Goal: Task Accomplishment & Management: Manage account settings

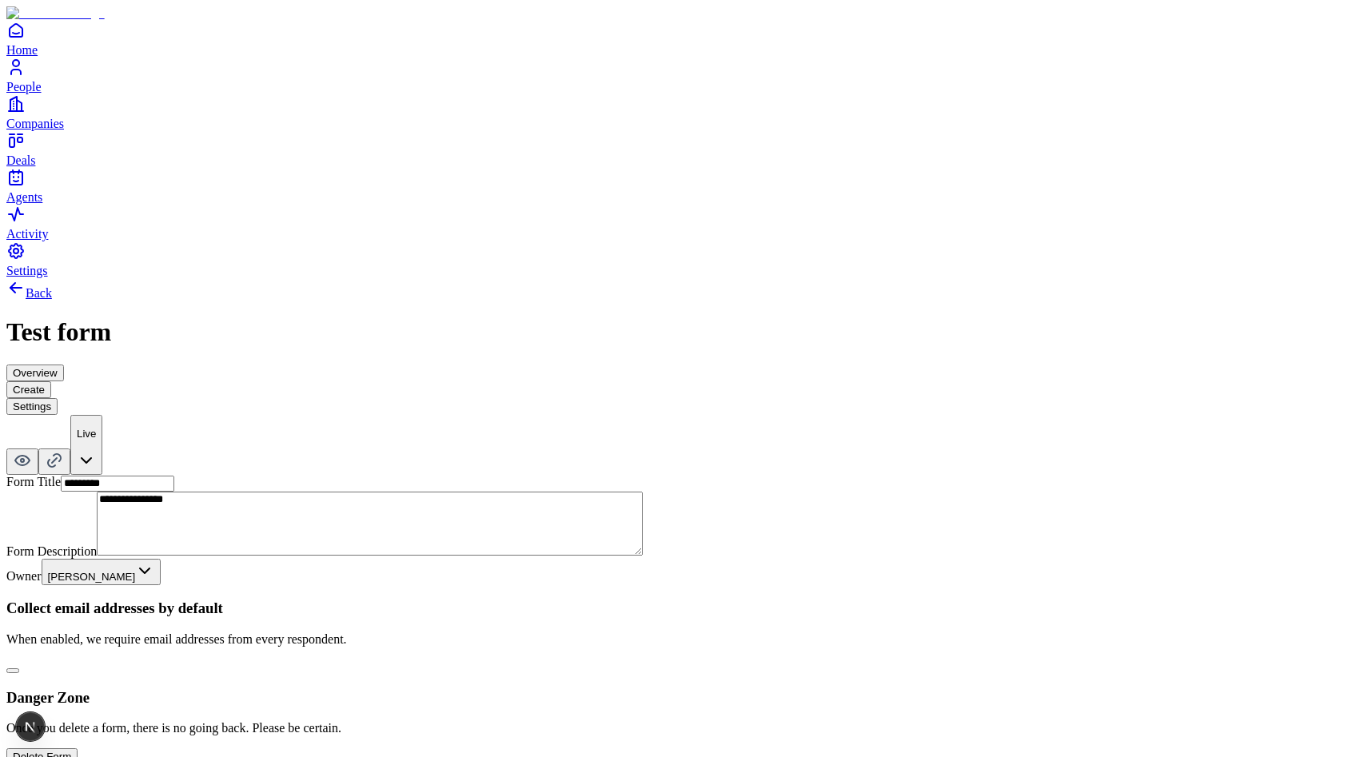
click at [51, 381] on button "Create" at bounding box center [28, 389] width 45 height 17
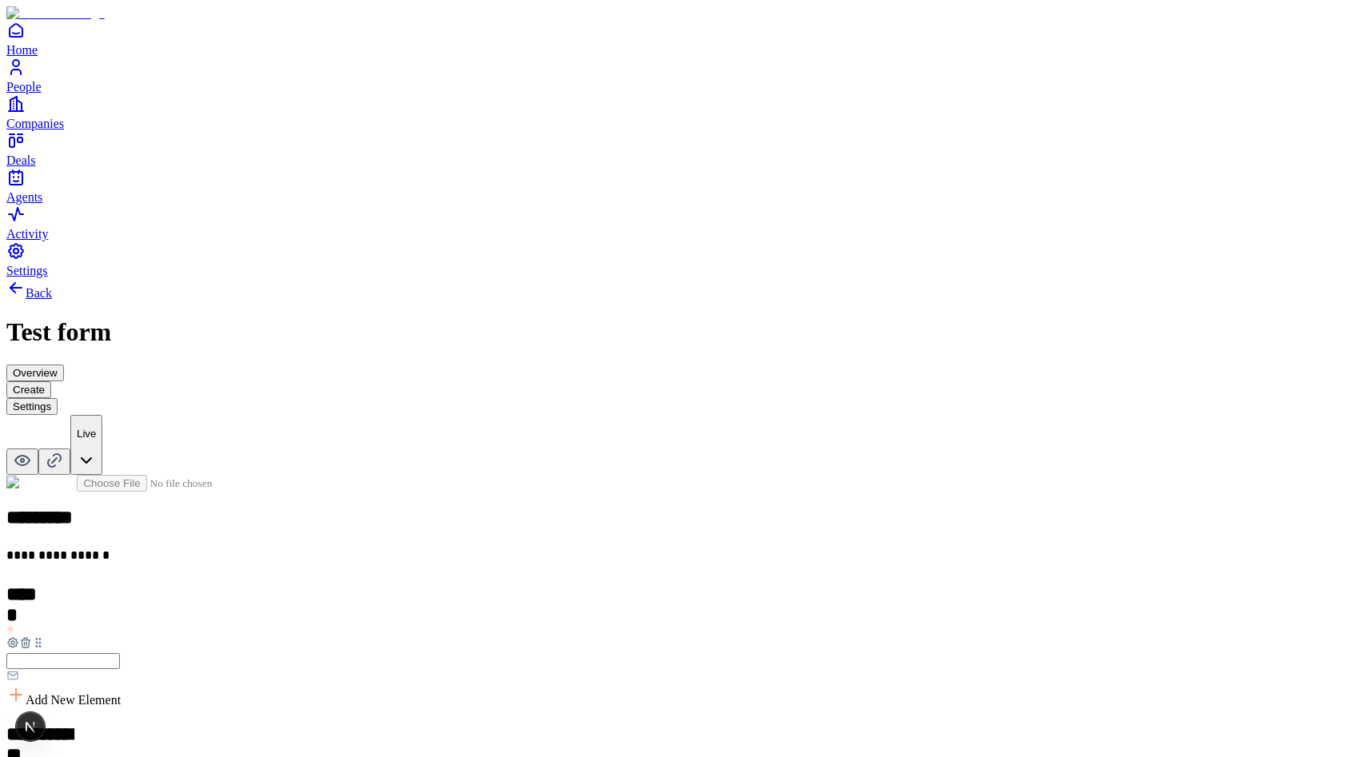
click at [56, 725] on div "**********" at bounding box center [683, 760] width 1354 height 965
click at [48, 277] on span "Settings" at bounding box center [27, 271] width 42 height 14
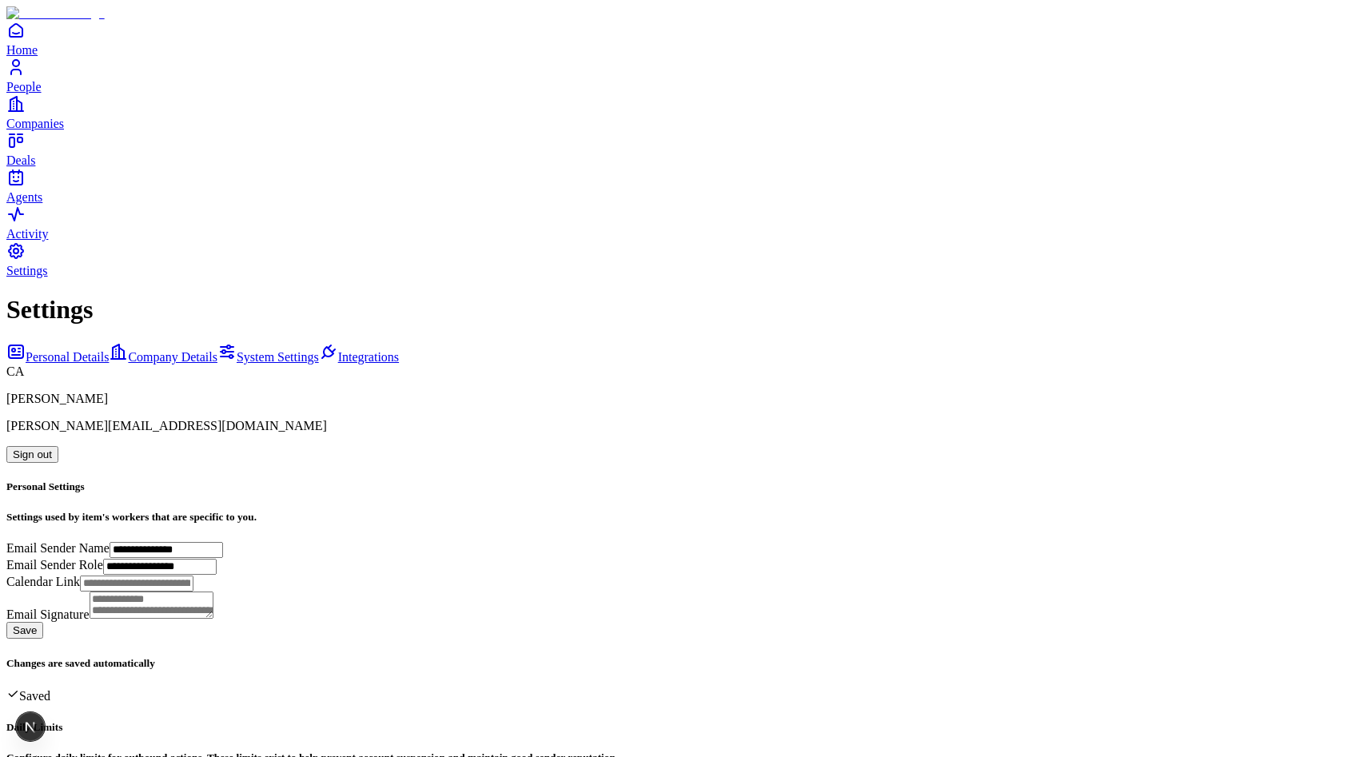
click at [58, 446] on button "Sign out" at bounding box center [32, 454] width 52 height 17
